Goal: Find specific page/section: Find specific page/section

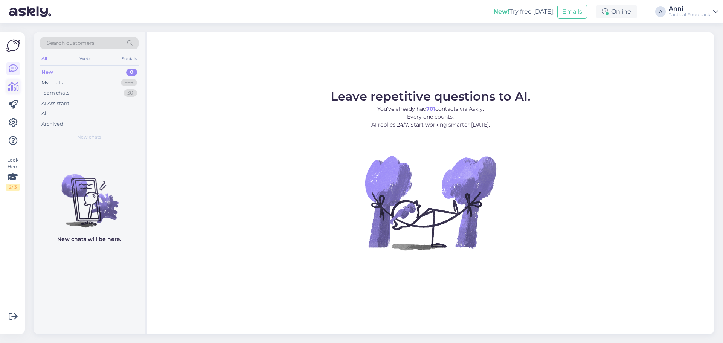
click at [12, 86] on icon at bounding box center [13, 86] width 11 height 9
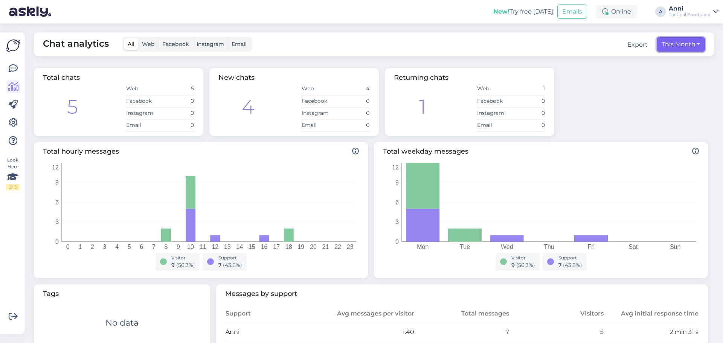
click at [675, 46] on button "This Month" at bounding box center [681, 44] width 48 height 14
select select "7"
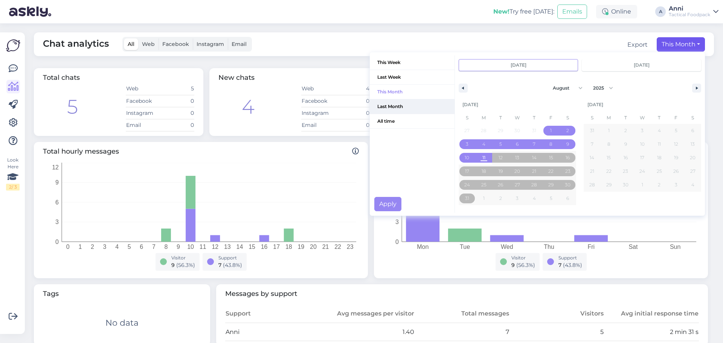
click at [385, 106] on span "Last Month" at bounding box center [412, 106] width 85 height 14
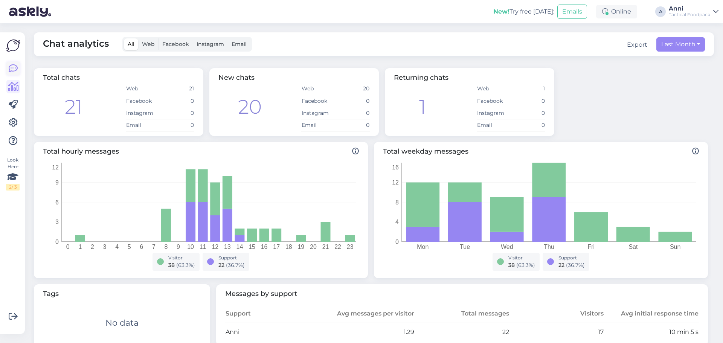
click at [14, 64] on icon at bounding box center [13, 68] width 9 height 9
